Goal: Navigation & Orientation: Find specific page/section

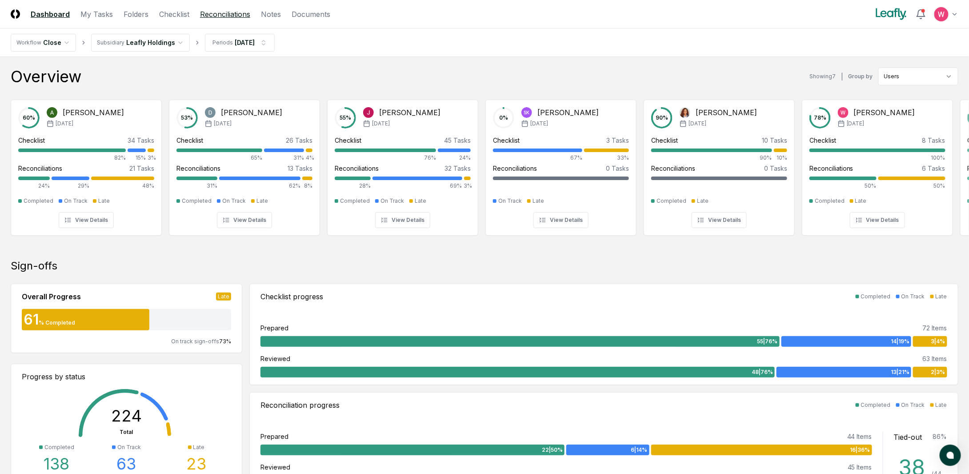
click at [226, 13] on link "Reconciliations" at bounding box center [225, 14] width 50 height 11
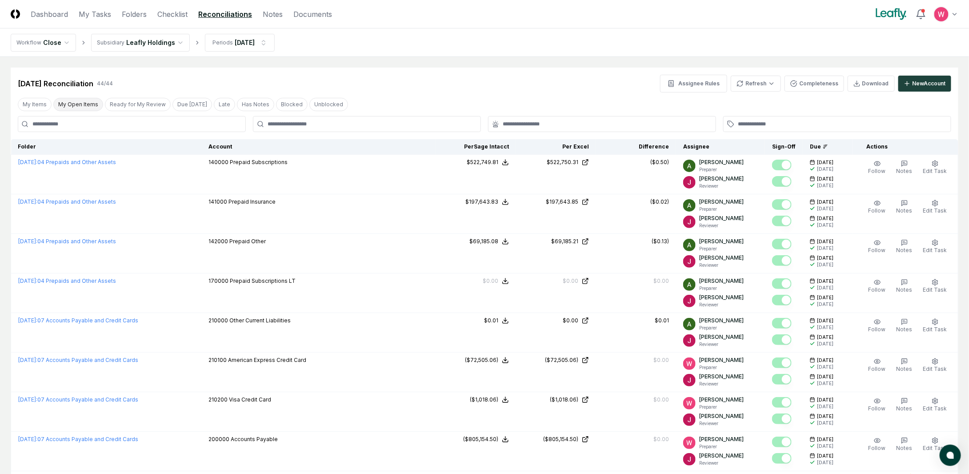
click at [68, 108] on button "My Open Items" at bounding box center [78, 104] width 50 height 13
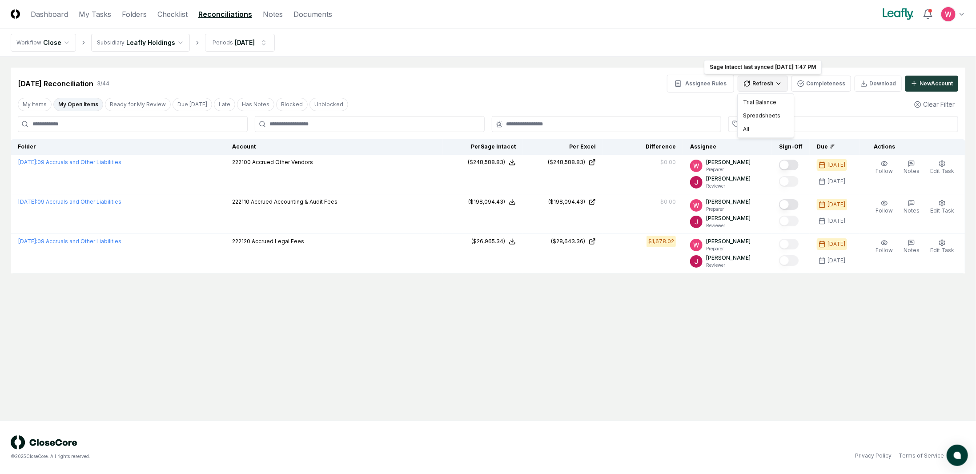
click at [771, 83] on html "CloseCore Dashboard My Tasks Folders Checklist Reconciliations Notes Documents …" at bounding box center [488, 237] width 976 height 474
click at [748, 127] on div "All" at bounding box center [765, 128] width 52 height 13
click at [56, 16] on link "Dashboard" at bounding box center [49, 14] width 37 height 11
